Goal: Task Accomplishment & Management: Complete application form

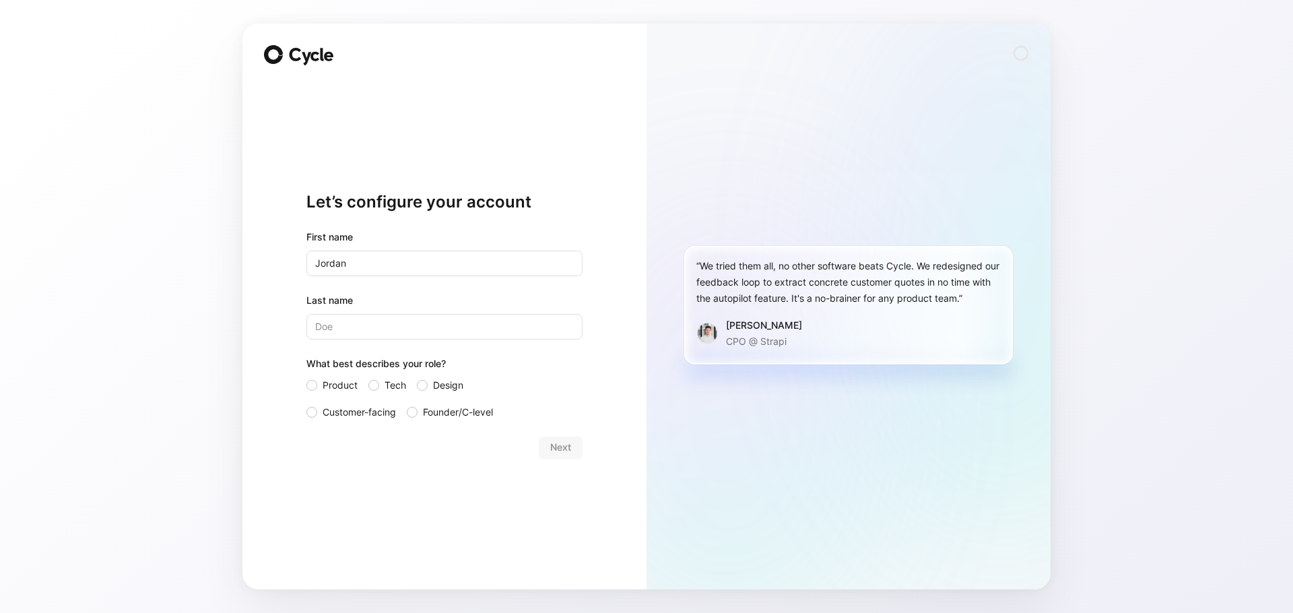
type input "Jordan"
type input "Feige"
click at [307, 385] on div at bounding box center [311, 385] width 11 height 11
click at [306, 377] on input "Product" at bounding box center [306, 377] width 0 height 0
click at [570, 450] on span "Next" at bounding box center [560, 447] width 21 height 16
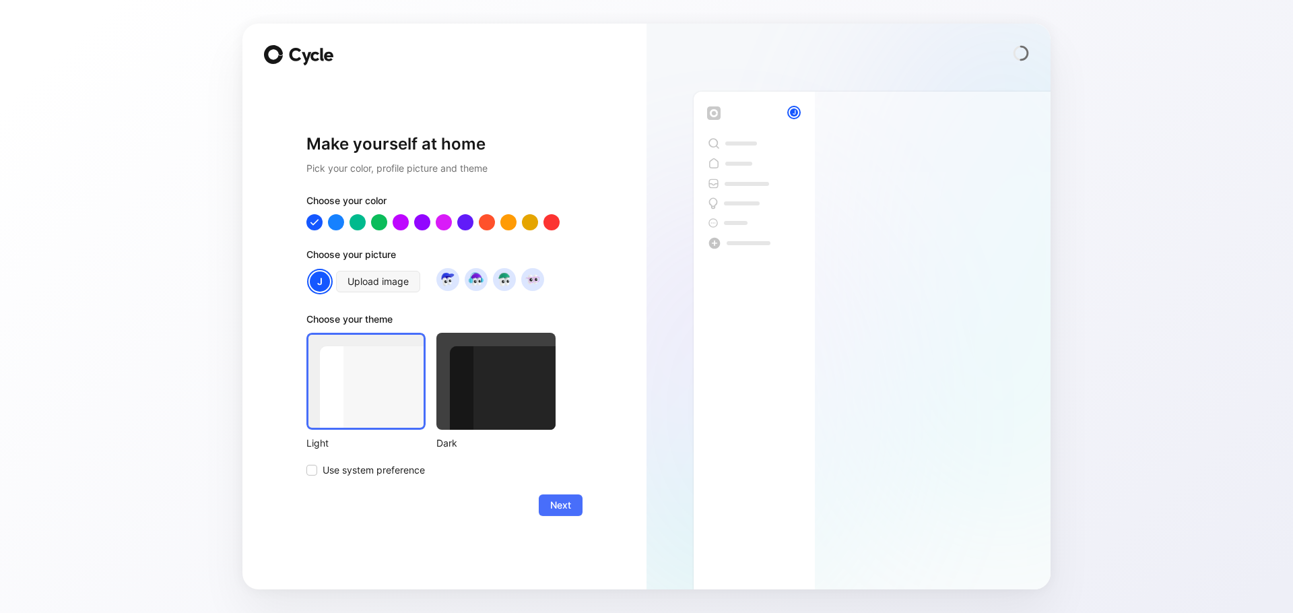
click at [418, 147] on h1 "Make yourself at home" at bounding box center [444, 144] width 276 height 22
click at [404, 168] on h2 "Pick your color, profile picture and theme" at bounding box center [444, 168] width 276 height 16
click at [484, 221] on div at bounding box center [487, 222] width 18 height 18
click at [507, 221] on div at bounding box center [509, 222] width 18 height 18
drag, startPoint x: 510, startPoint y: 380, endPoint x: 510, endPoint y: 414, distance: 33.7
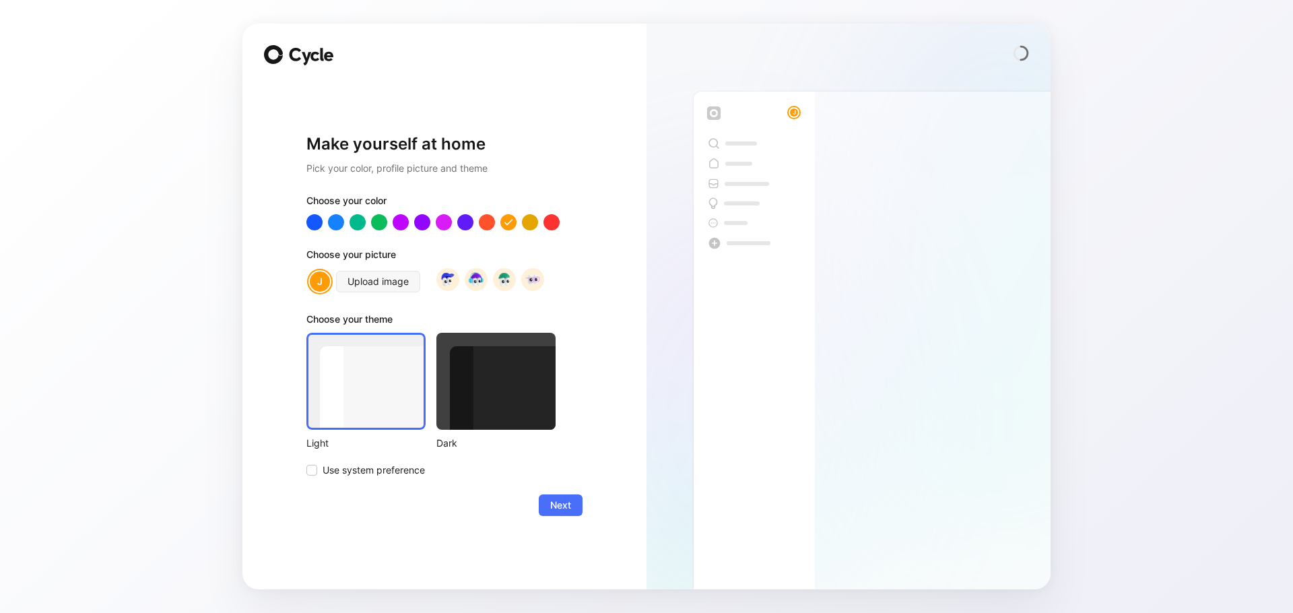
click at [510, 380] on div at bounding box center [495, 381] width 119 height 97
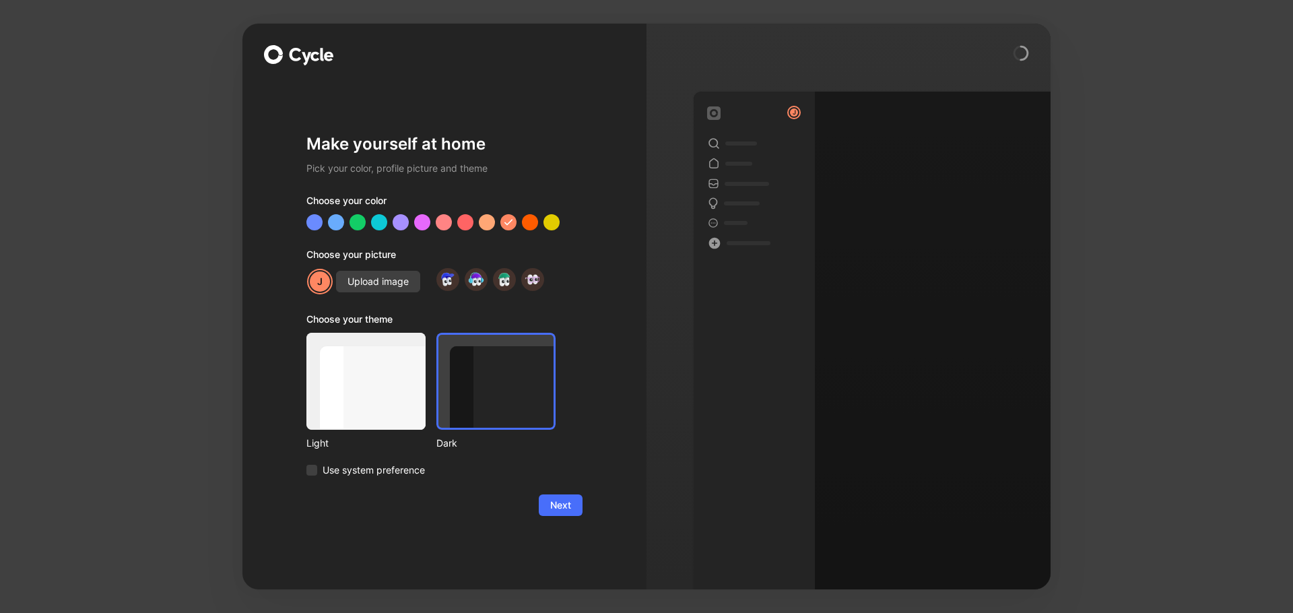
click at [389, 405] on div at bounding box center [365, 381] width 119 height 97
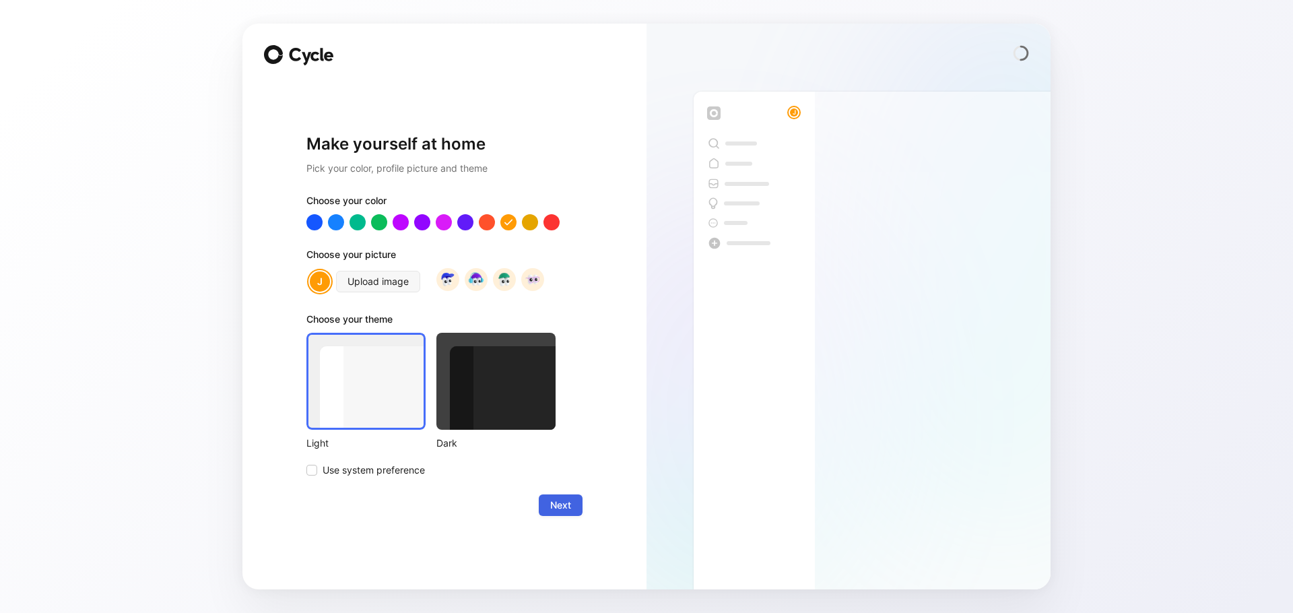
click at [566, 505] on span "Next" at bounding box center [560, 505] width 21 height 16
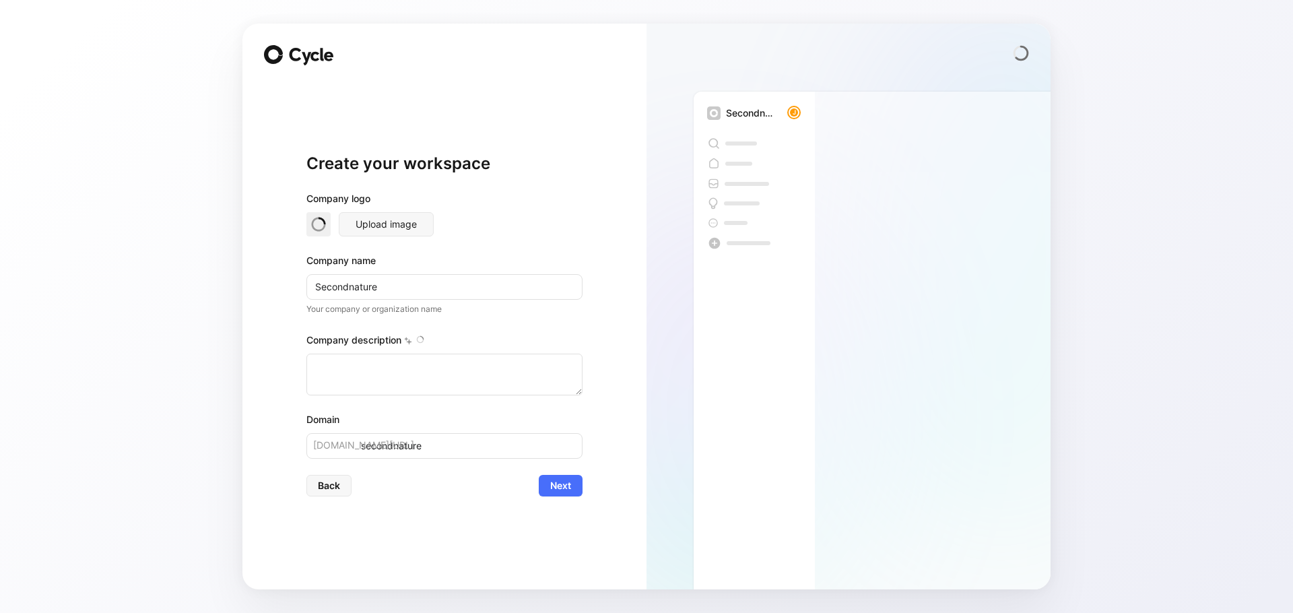
type textarea "Second Nature is a software company that specializes in fully managed Resident …"
drag, startPoint x: 378, startPoint y: 292, endPoint x: 349, endPoint y: 291, distance: 29.7
click at [349, 291] on input "Secondnature" at bounding box center [444, 287] width 276 height 26
type input "Second"
type input "second"
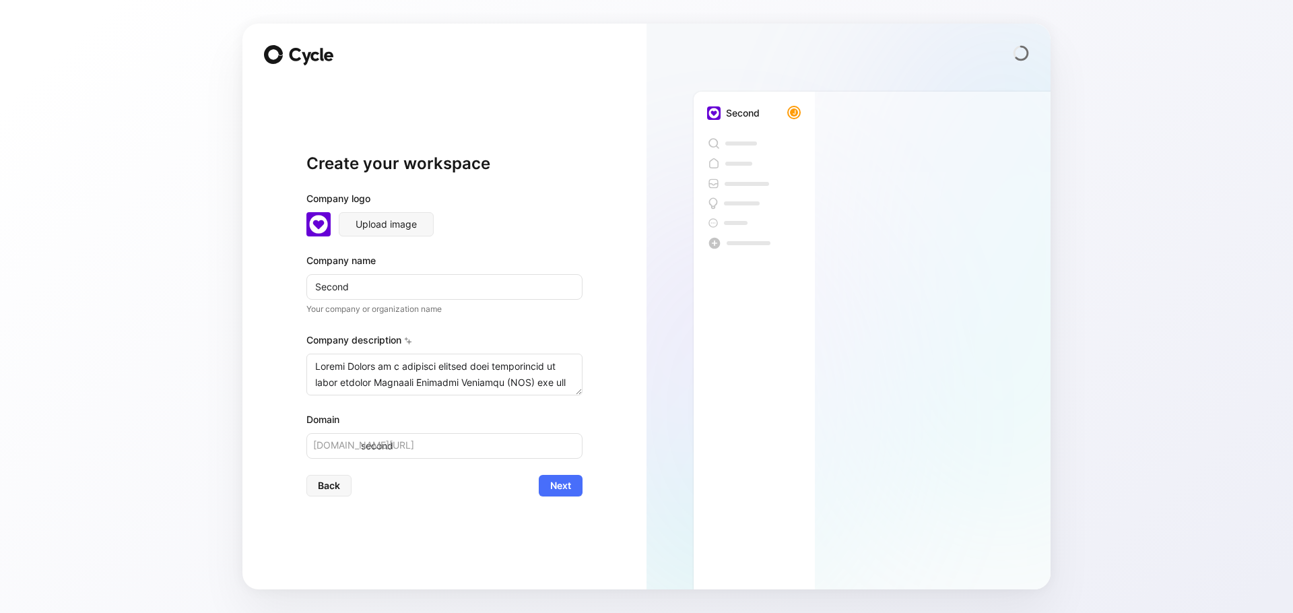
type input "Second N"
type input "second-n"
type input "Second Na"
type input "second-na"
type input "Second Nat"
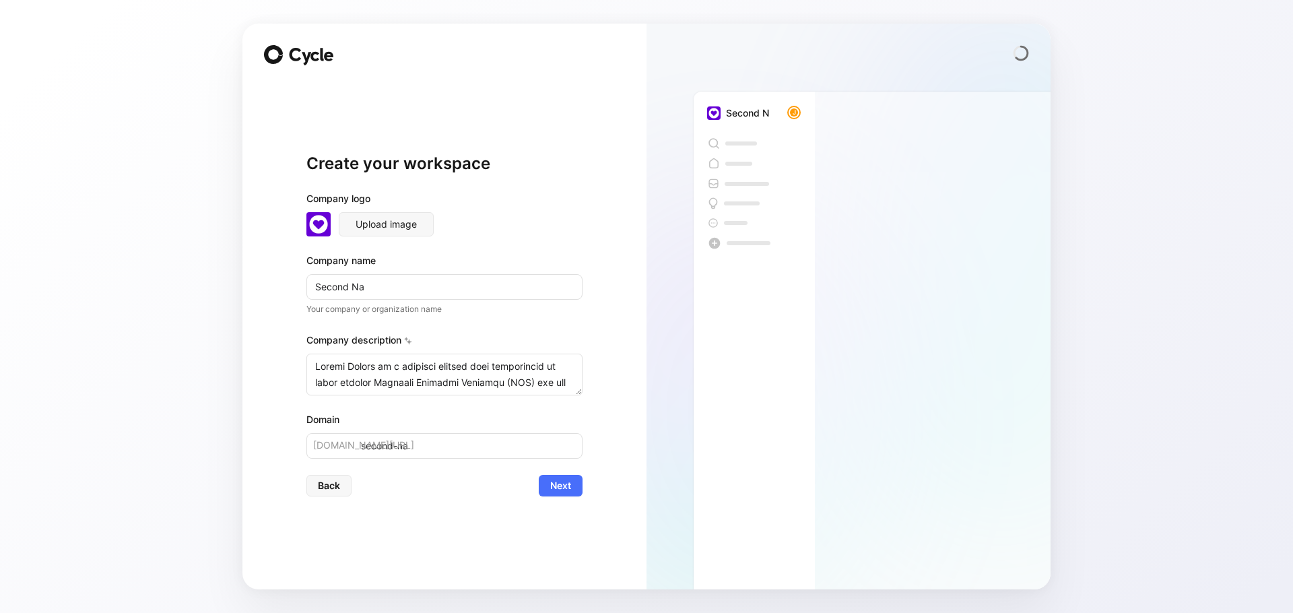
type input "second-nat"
type input "Second Natu"
type input "second-natu"
type input "Second Natur"
type input "second-natur"
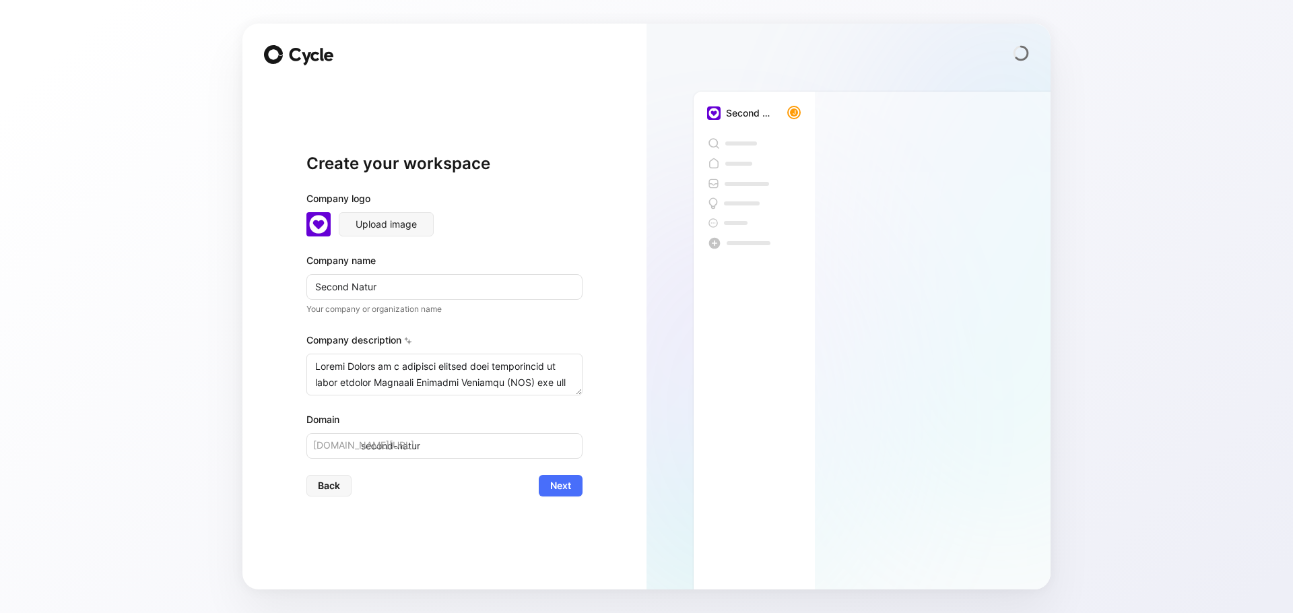
type input "Second Nature"
type input "second-nature"
type input "Second Nature"
click at [559, 482] on span "Next" at bounding box center [560, 485] width 21 height 16
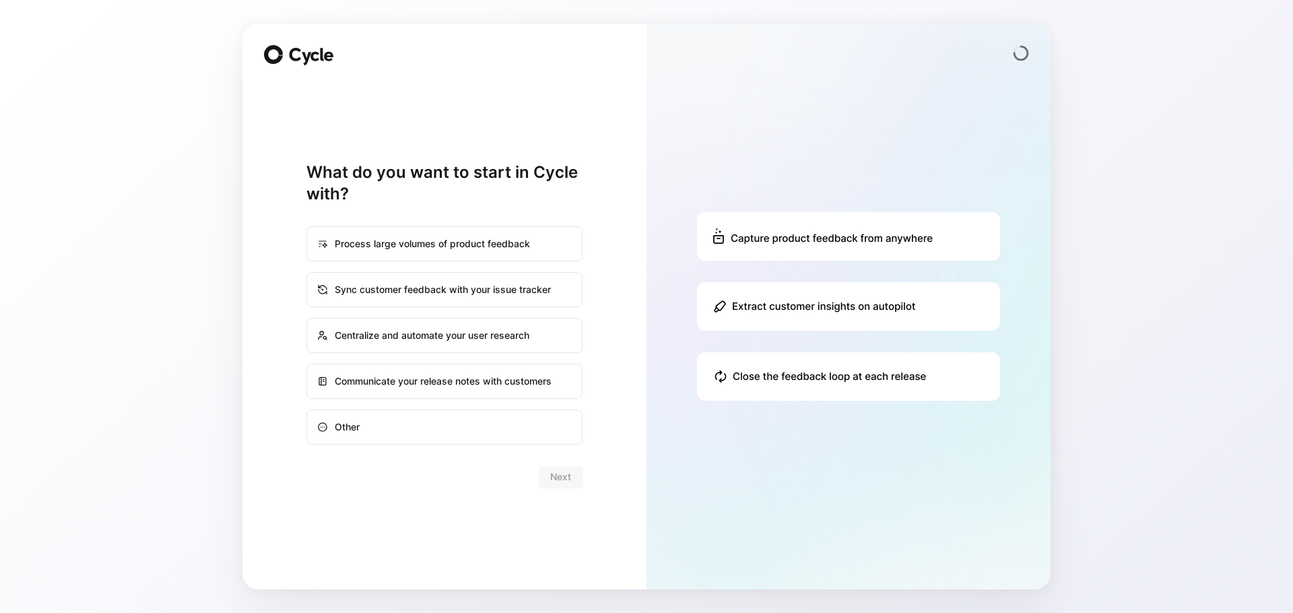
click at [434, 257] on div "Process large volumes of product feedback" at bounding box center [444, 244] width 273 height 32
click at [308, 228] on input "Process large volumes of product feedback" at bounding box center [307, 227] width 1 height 1
radio input "true"
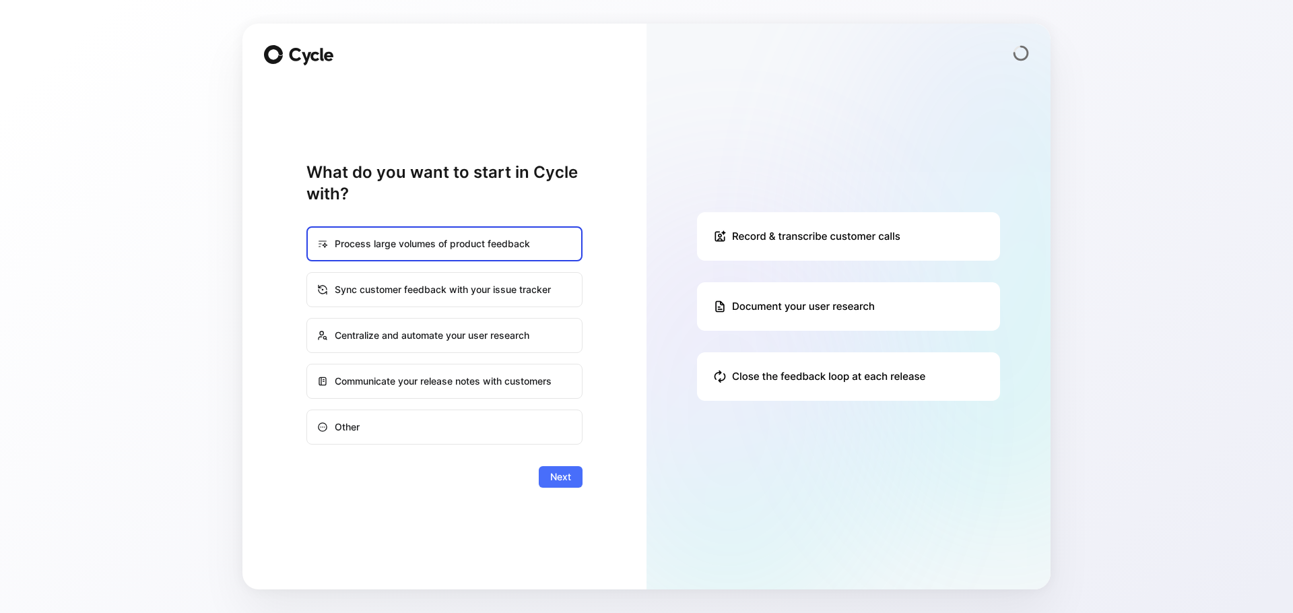
click at [430, 292] on div "Sync customer feedback with your issue tracker" at bounding box center [444, 289] width 273 height 32
click at [308, 273] on input "Sync customer feedback with your issue tracker" at bounding box center [307, 273] width 1 height 1
radio input "true"
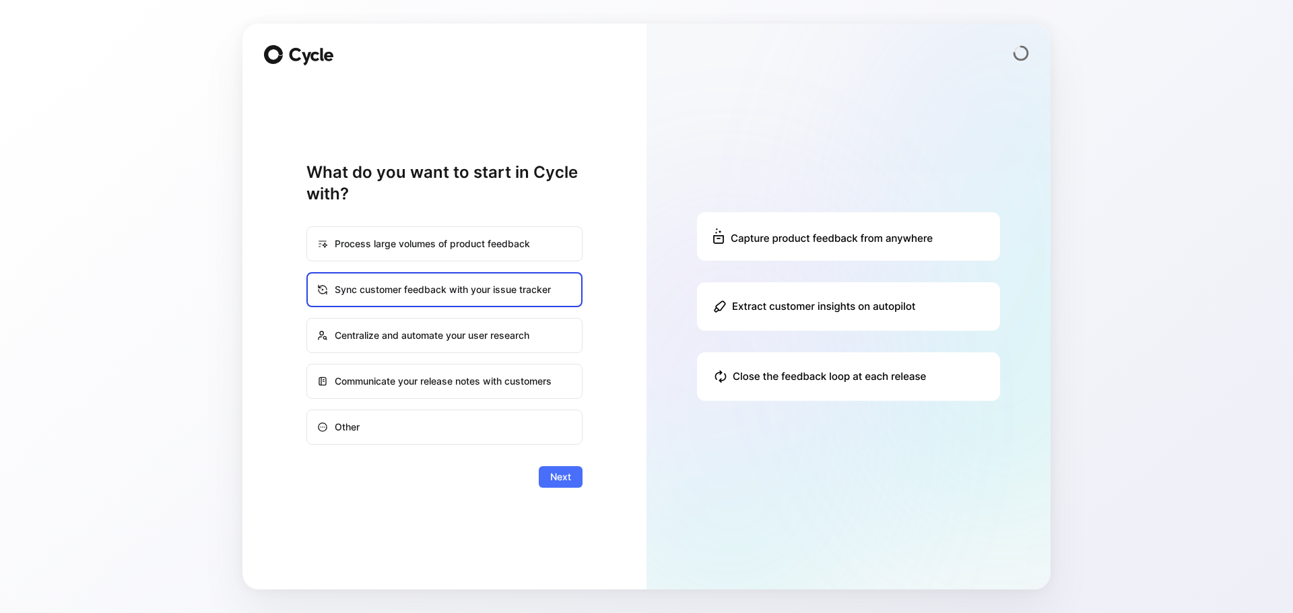
click at [461, 248] on div "Process large volumes of product feedback" at bounding box center [444, 244] width 273 height 32
click at [308, 228] on input "Process large volumes of product feedback" at bounding box center [307, 227] width 1 height 1
radio input "true"
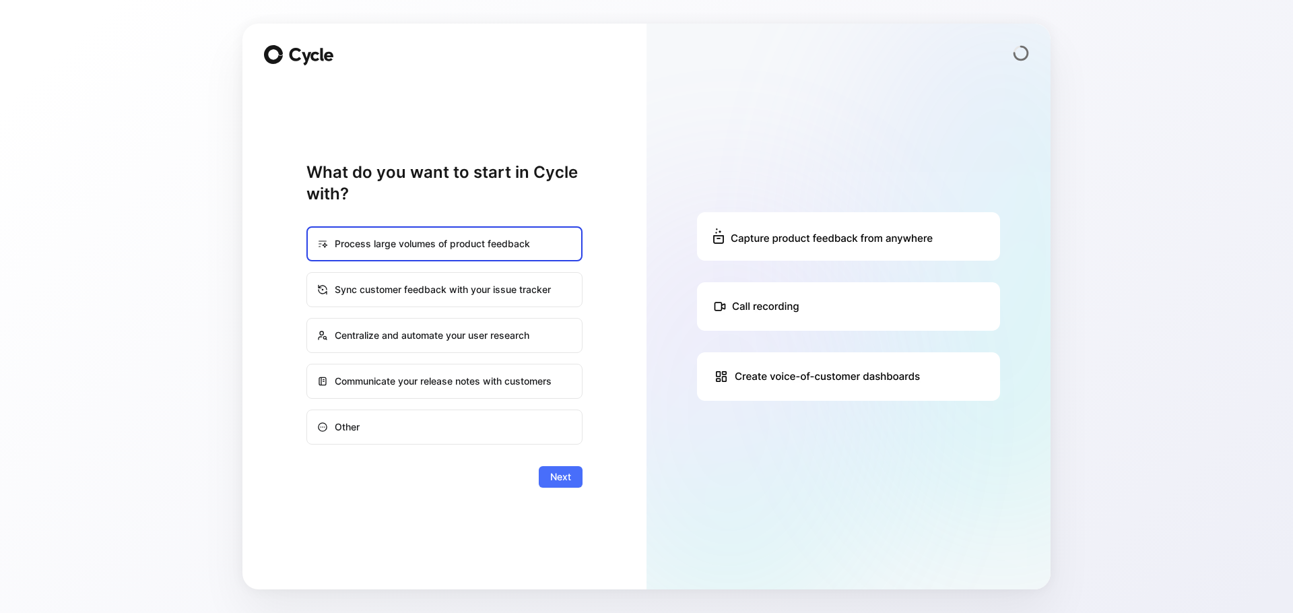
drag, startPoint x: 490, startPoint y: 332, endPoint x: 567, endPoint y: 409, distance: 109.5
click at [490, 332] on div "Centralize and automate your user research" at bounding box center [444, 335] width 273 height 32
click at [308, 319] on input "Centralize and automate your user research" at bounding box center [307, 319] width 1 height 1
radio input "true"
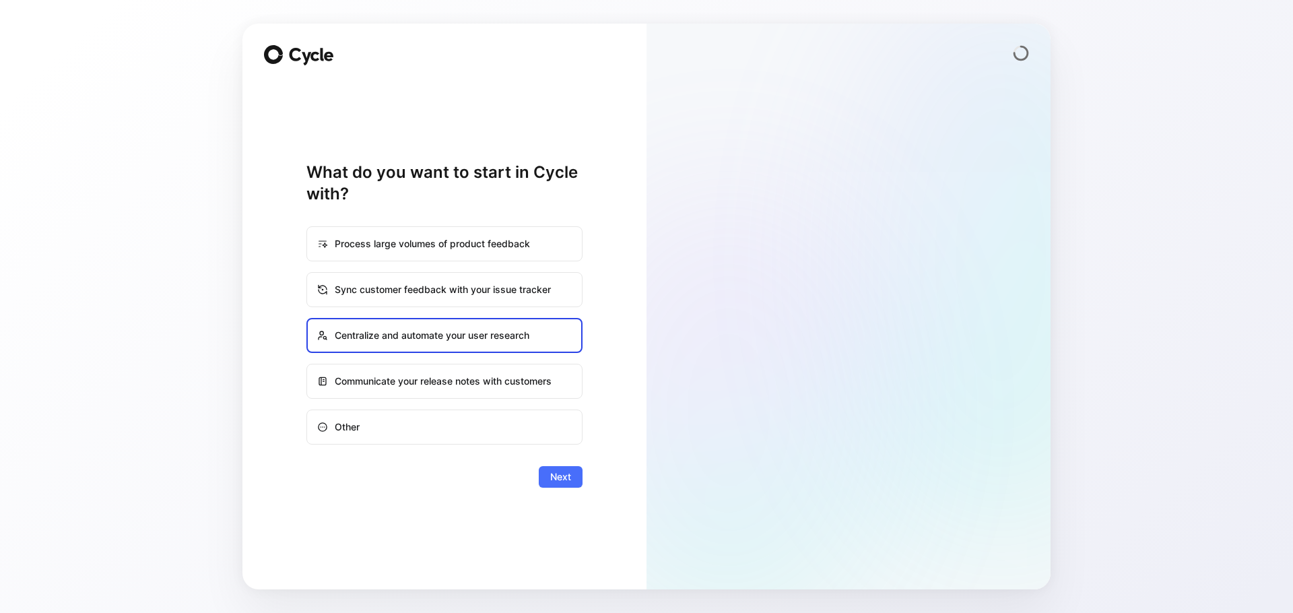
click at [567, 479] on span "Next" at bounding box center [560, 477] width 21 height 16
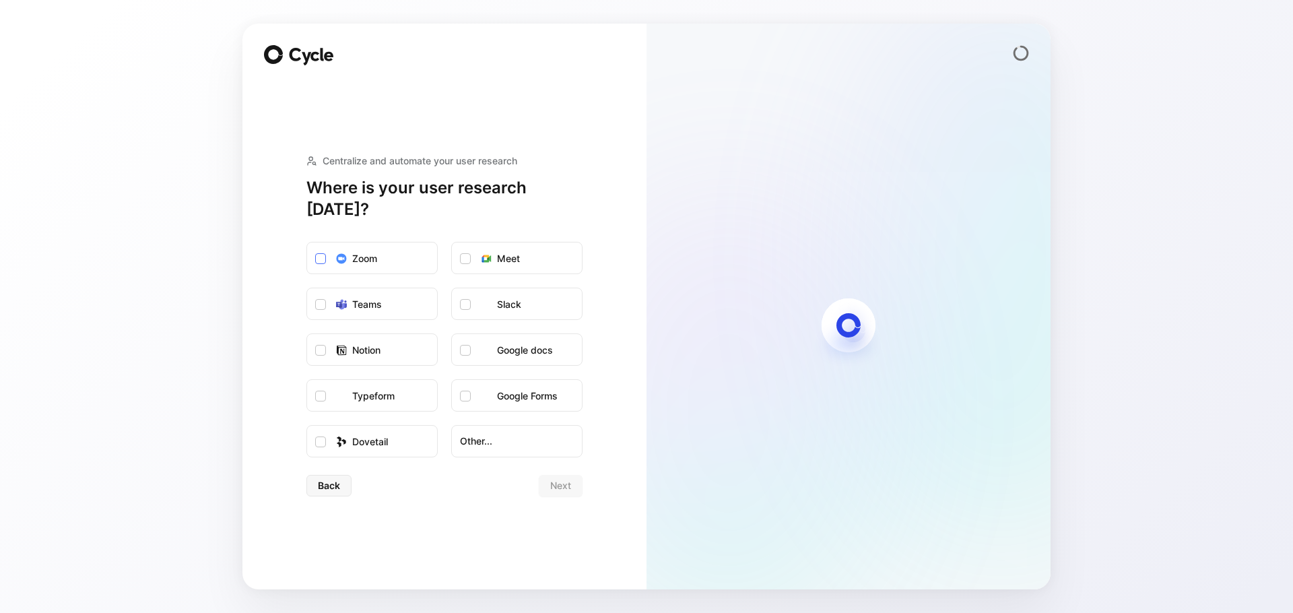
click at [327, 247] on label "Zoom" at bounding box center [372, 258] width 130 height 32
click at [307, 242] on input "Zoom" at bounding box center [307, 242] width 0 height 0
click at [466, 255] on icon at bounding box center [465, 259] width 8 height 8
click at [452, 242] on input "Meet" at bounding box center [452, 242] width 0 height 0
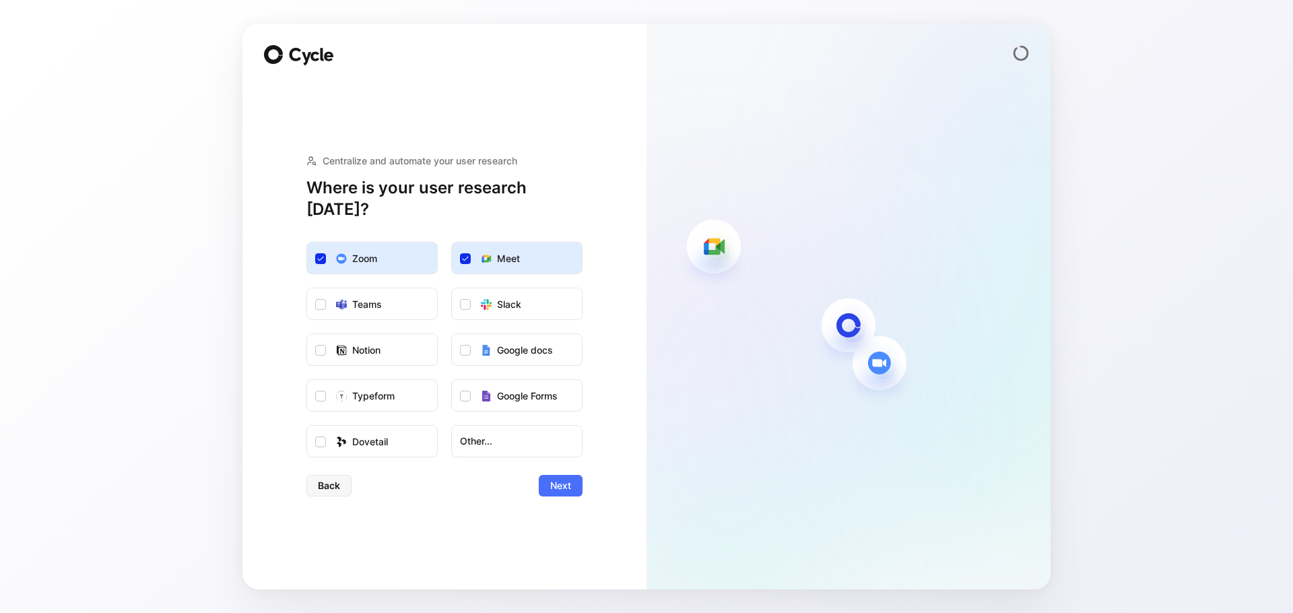
drag, startPoint x: 471, startPoint y: 297, endPoint x: 443, endPoint y: 301, distance: 28.6
click at [470, 297] on label "Slack" at bounding box center [517, 304] width 130 height 32
click at [452, 288] on input "Slack" at bounding box center [452, 288] width 0 height 0
click at [467, 346] on icon at bounding box center [465, 350] width 8 height 8
click at [452, 334] on input "Google docs" at bounding box center [452, 334] width 0 height 0
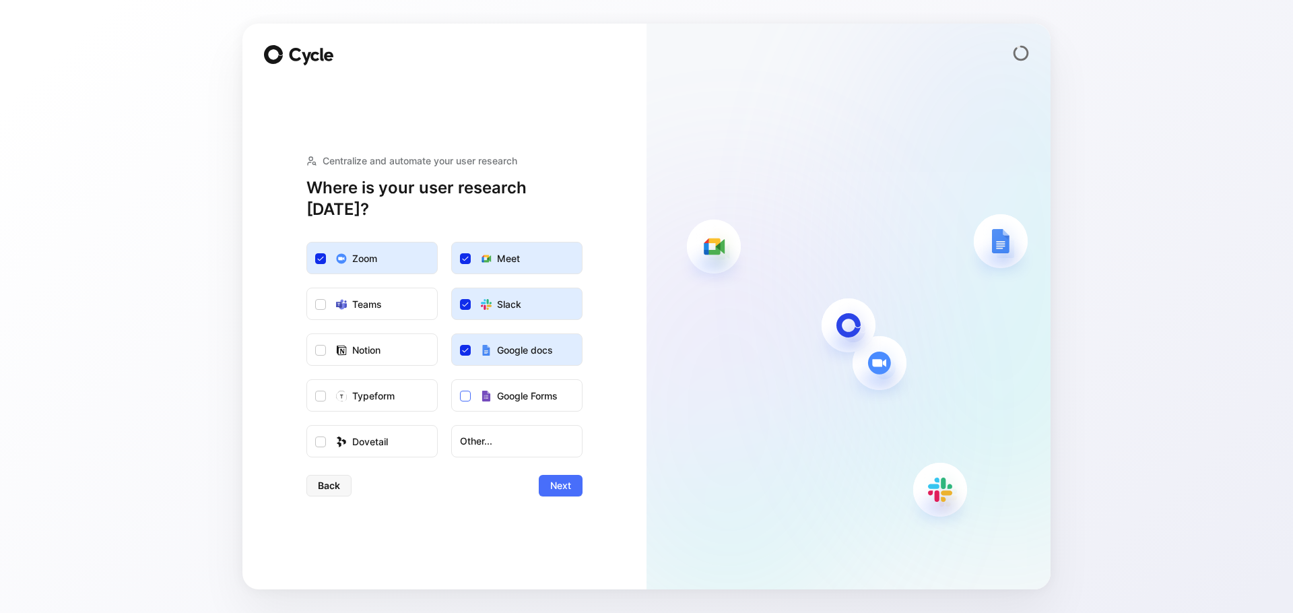
click at [465, 392] on icon at bounding box center [465, 396] width 8 height 8
click at [452, 380] on input "Google Forms" at bounding box center [452, 380] width 0 height 0
click at [570, 478] on span "Next" at bounding box center [560, 485] width 21 height 16
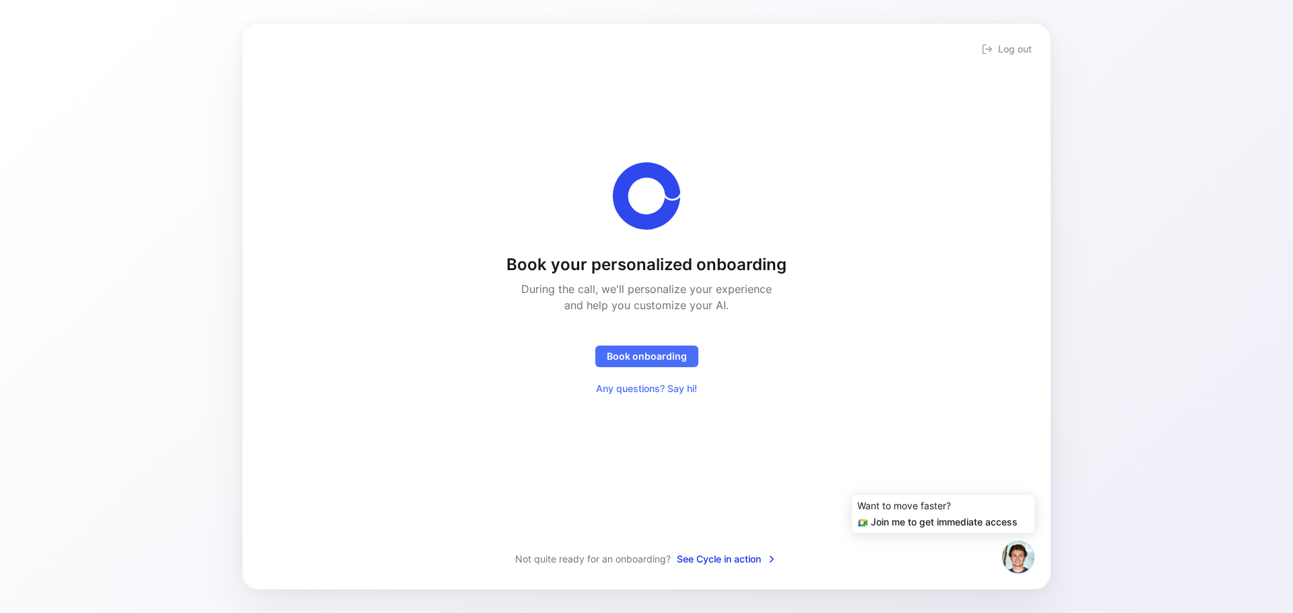
click at [735, 562] on span "See Cycle in action" at bounding box center [727, 559] width 100 height 16
